Goal: Obtain resource: Obtain resource

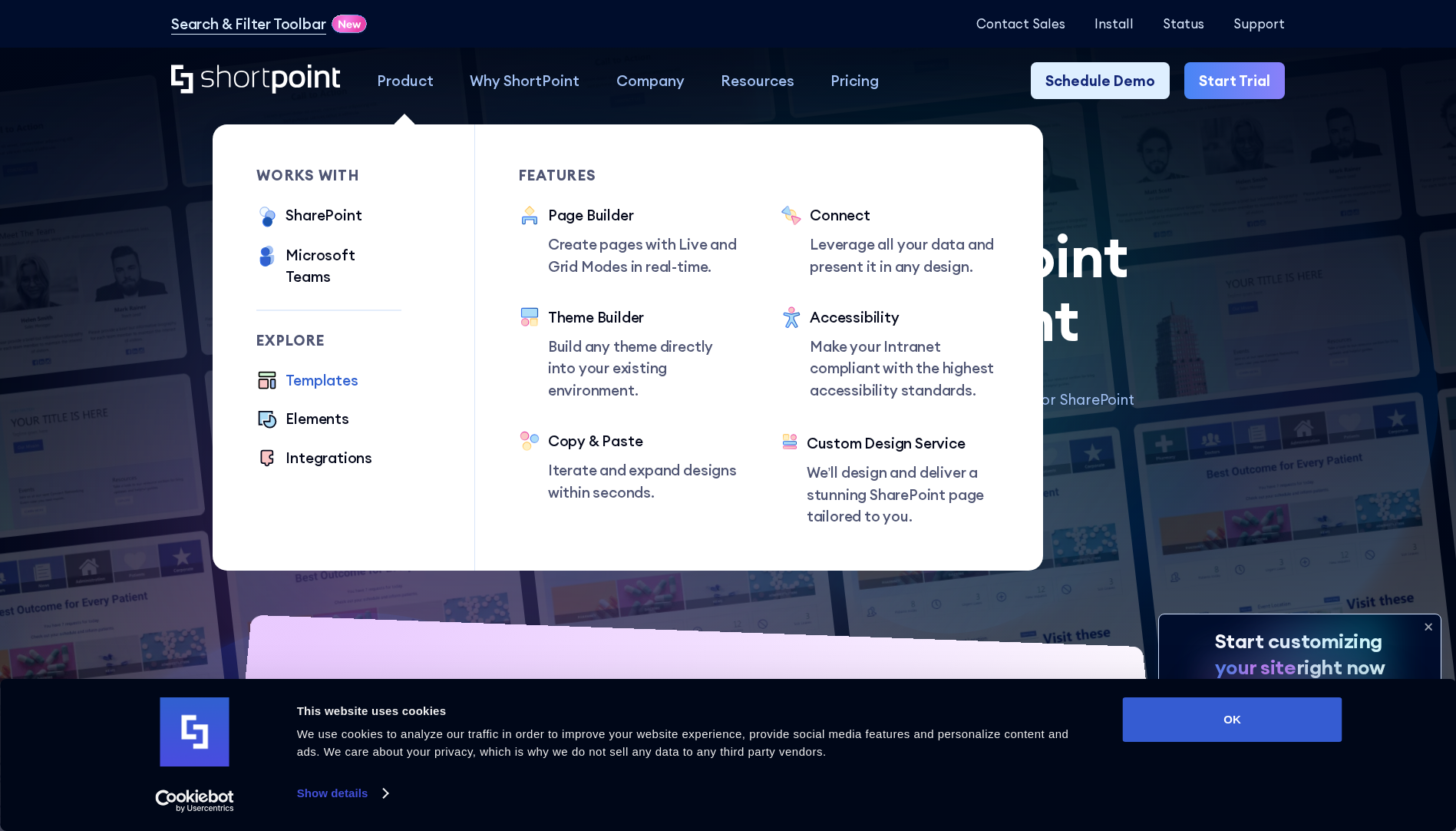
click at [326, 369] on div "Templates" at bounding box center [321, 380] width 72 height 21
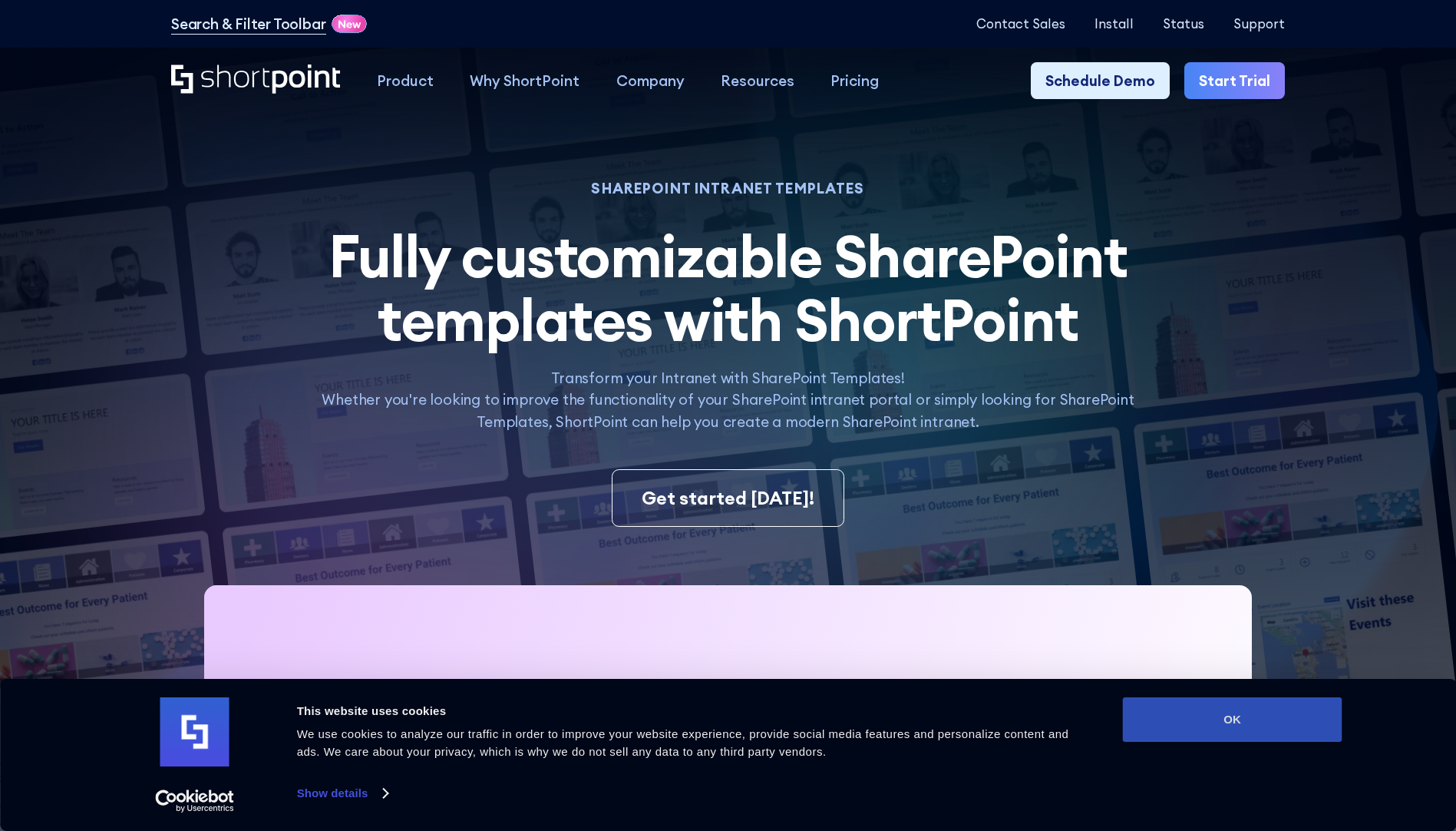
click at [1289, 722] on button "OK" at bounding box center [1232, 720] width 220 height 44
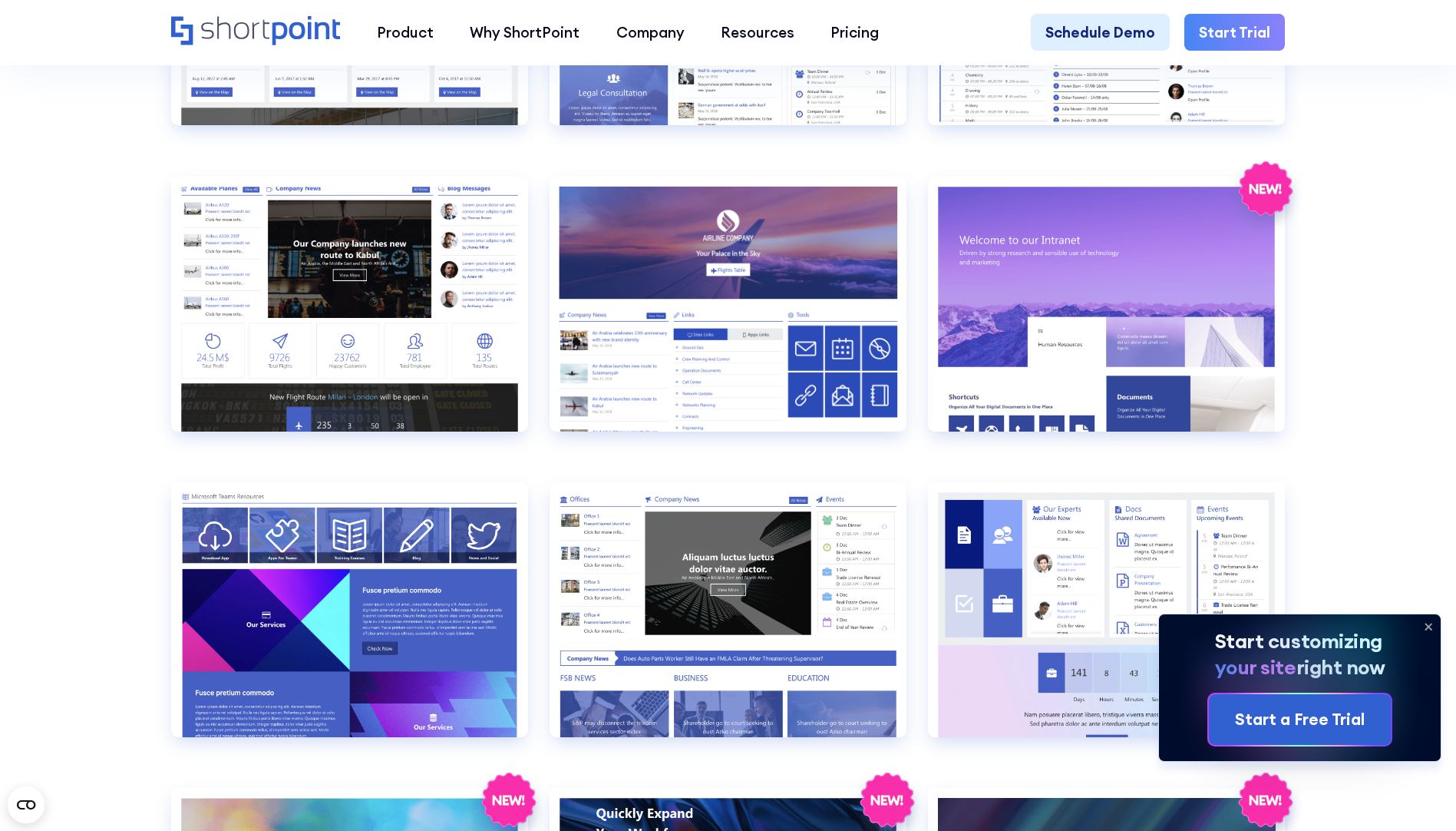
scroll to position [2213, 0]
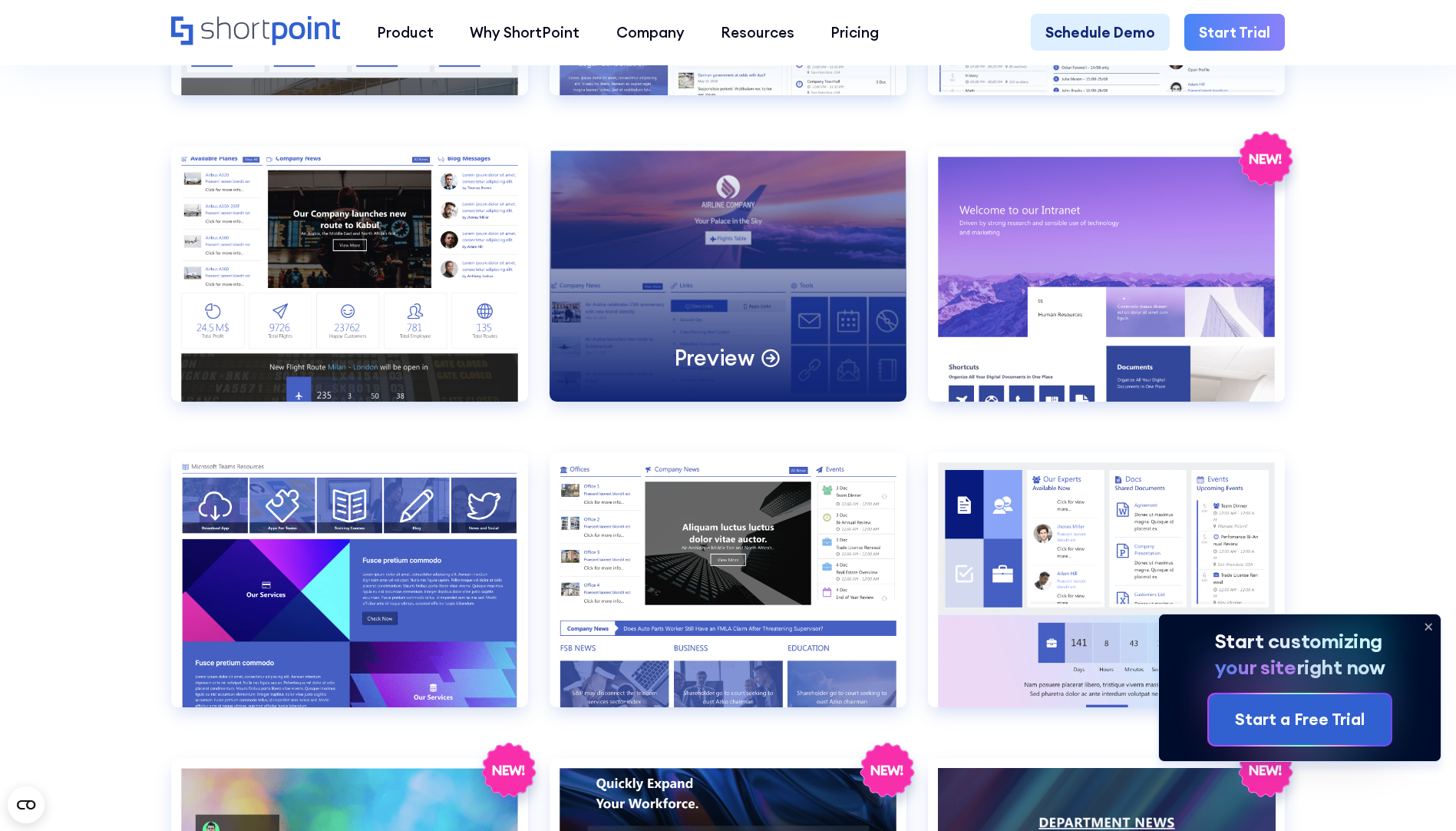
click at [737, 373] on p "Preview" at bounding box center [714, 358] width 79 height 28
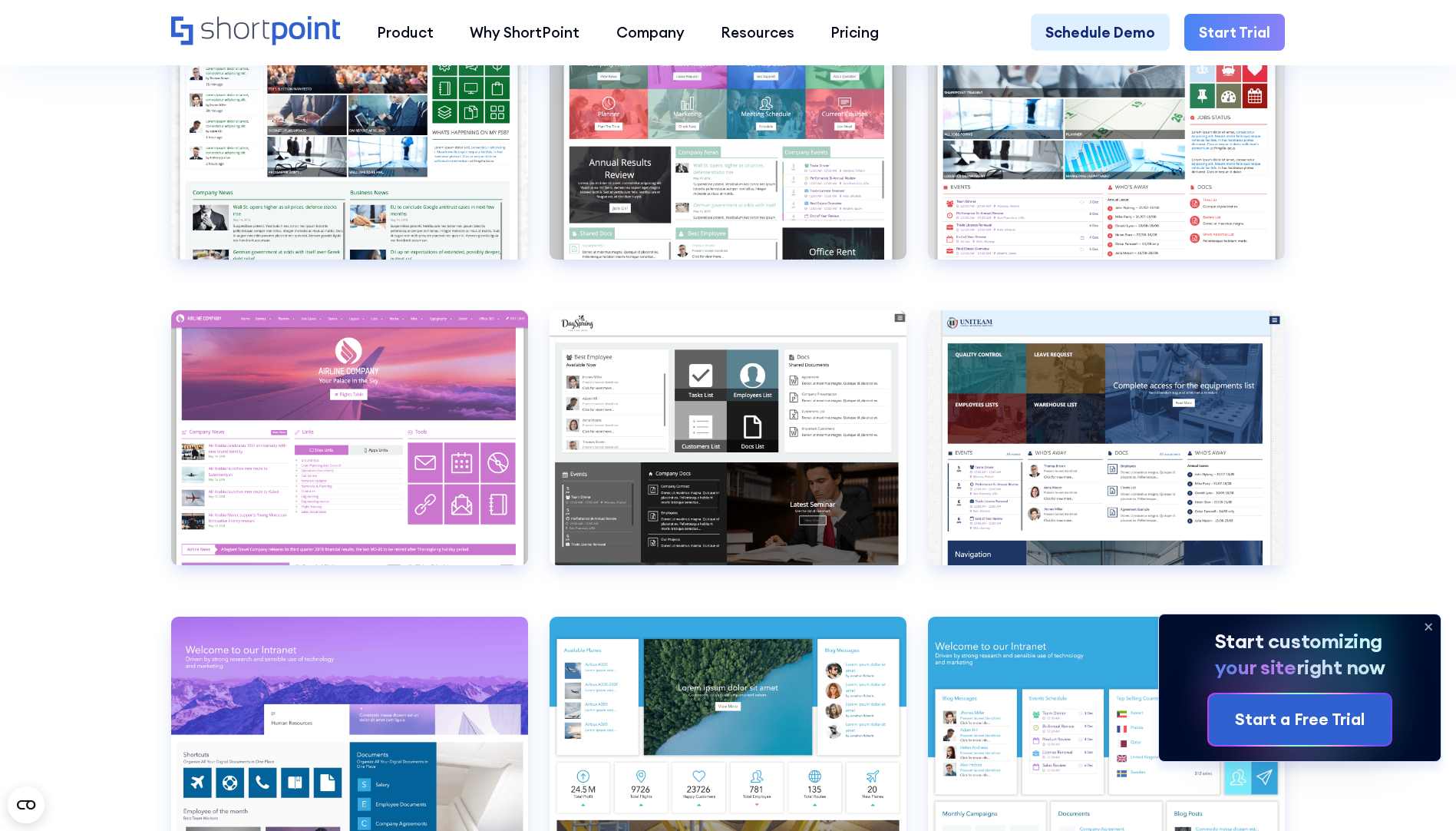
scroll to position [6039, 0]
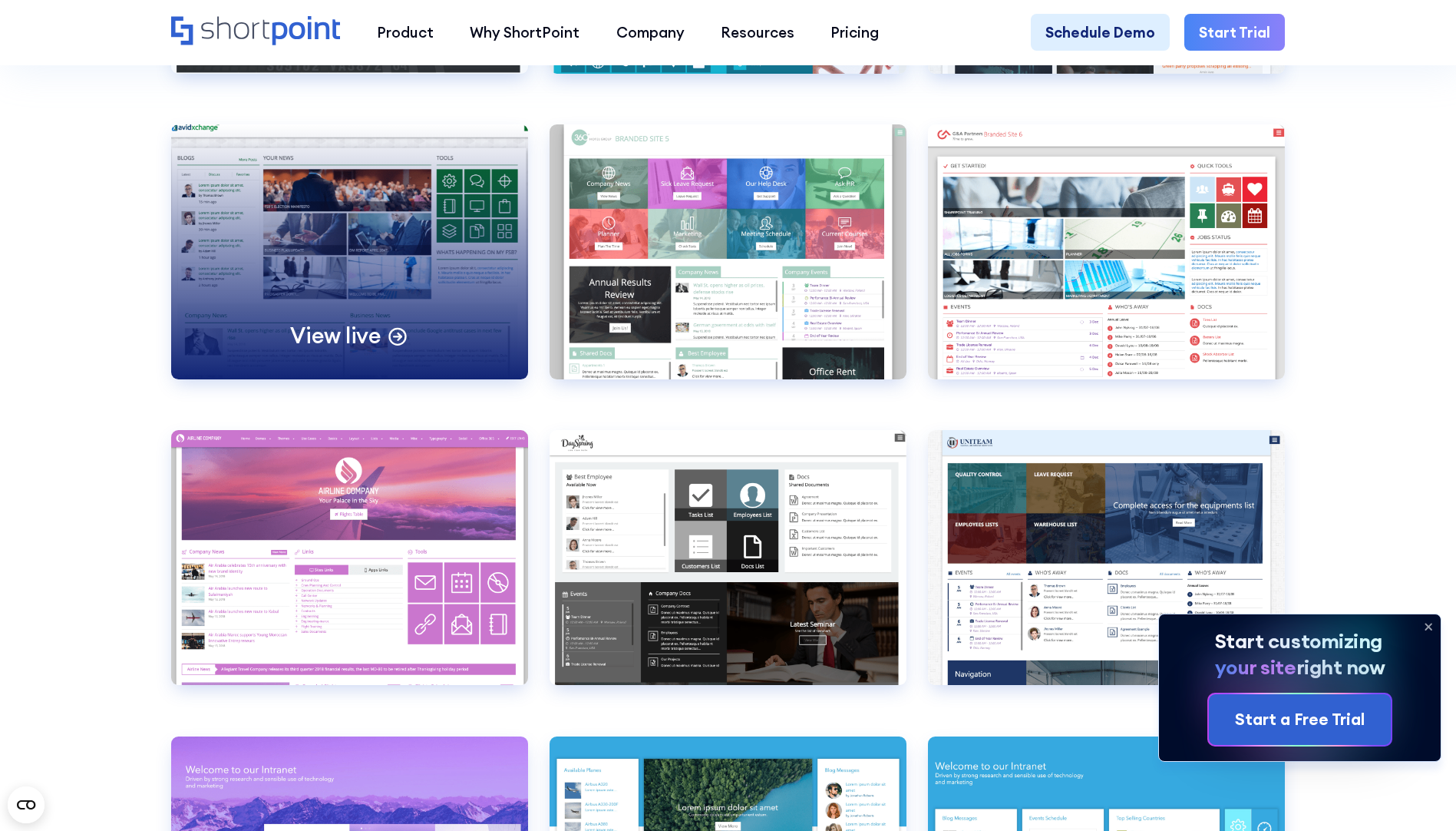
click at [379, 351] on div "View live" at bounding box center [349, 335] width 118 height 28
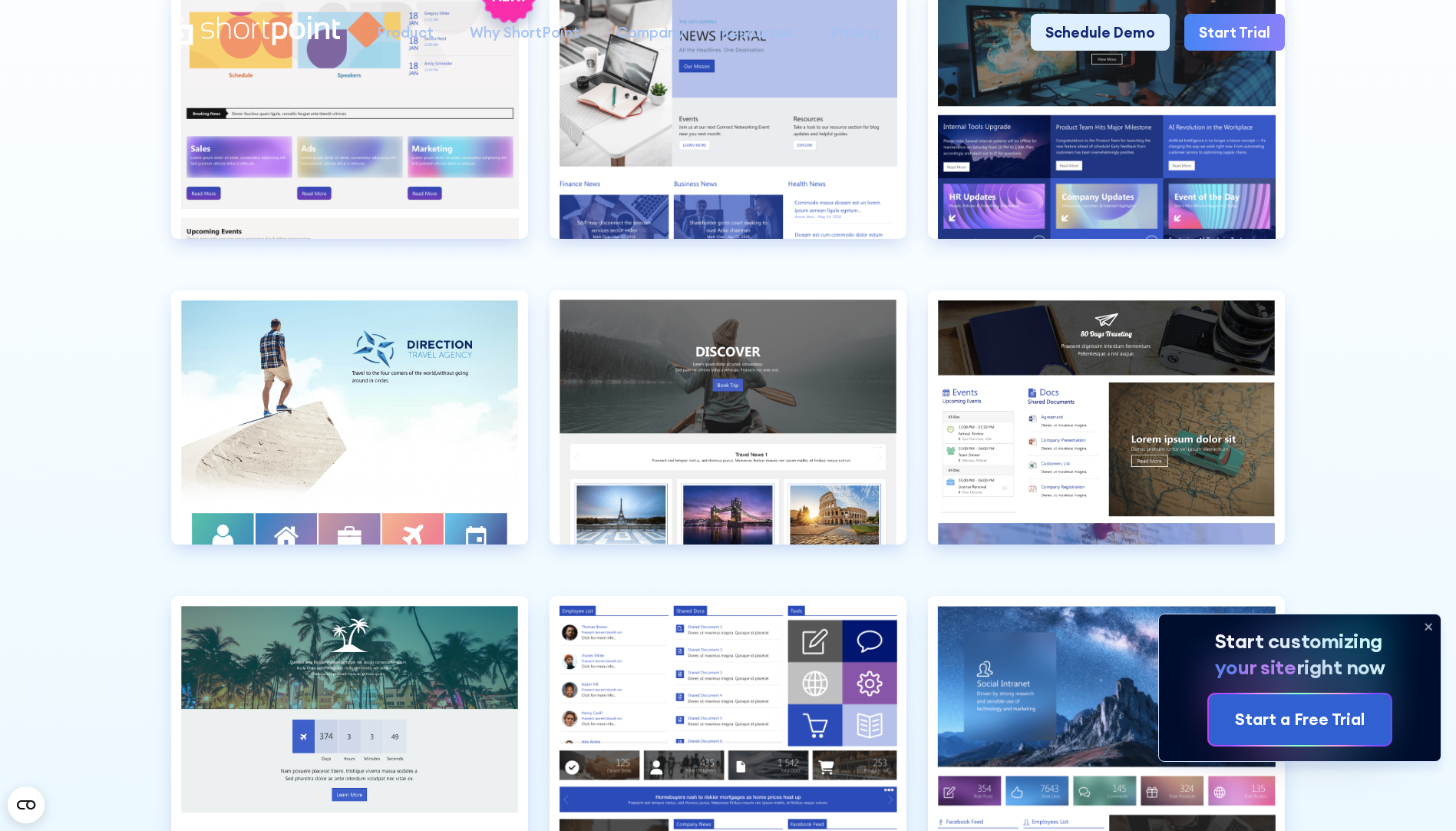
scroll to position [0, 0]
